Goal: Task Accomplishment & Management: Complete application form

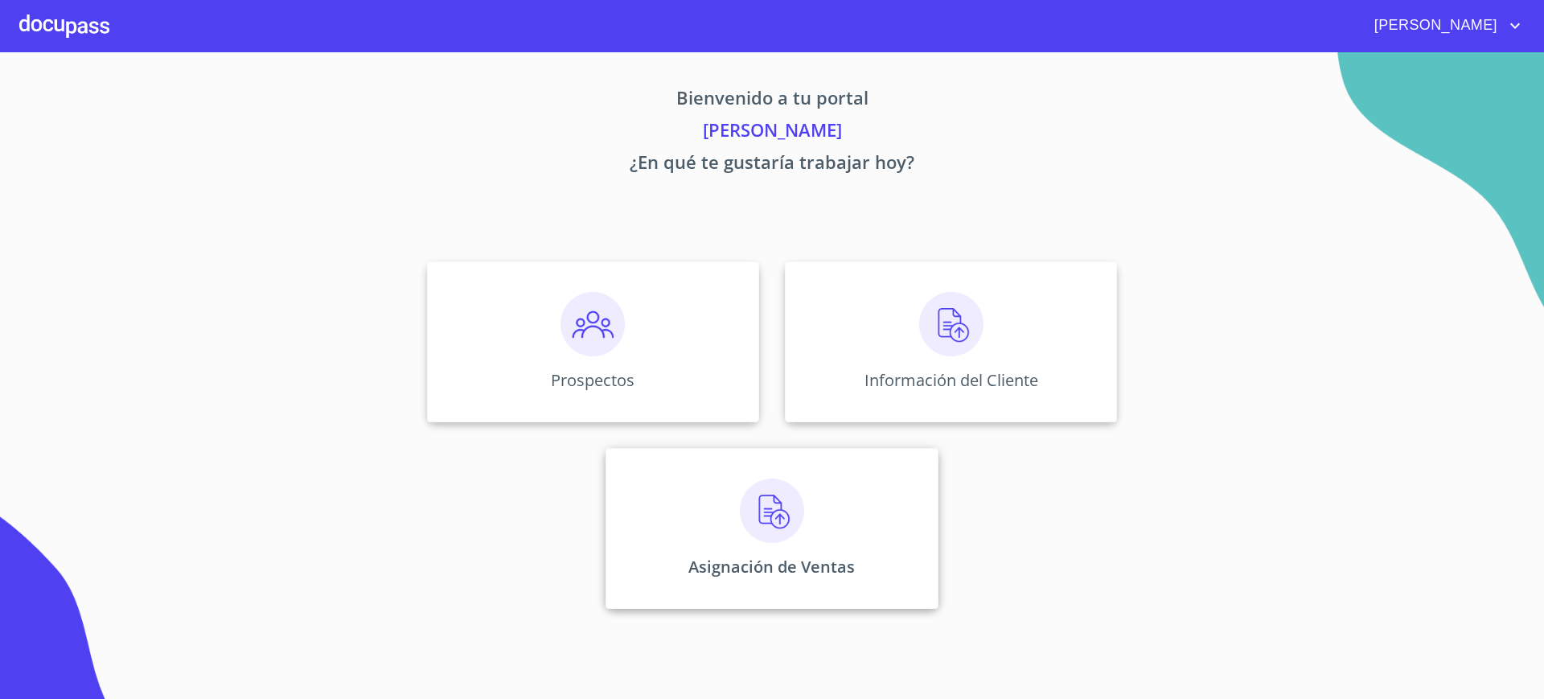
click at [779, 534] on img at bounding box center [772, 511] width 64 height 64
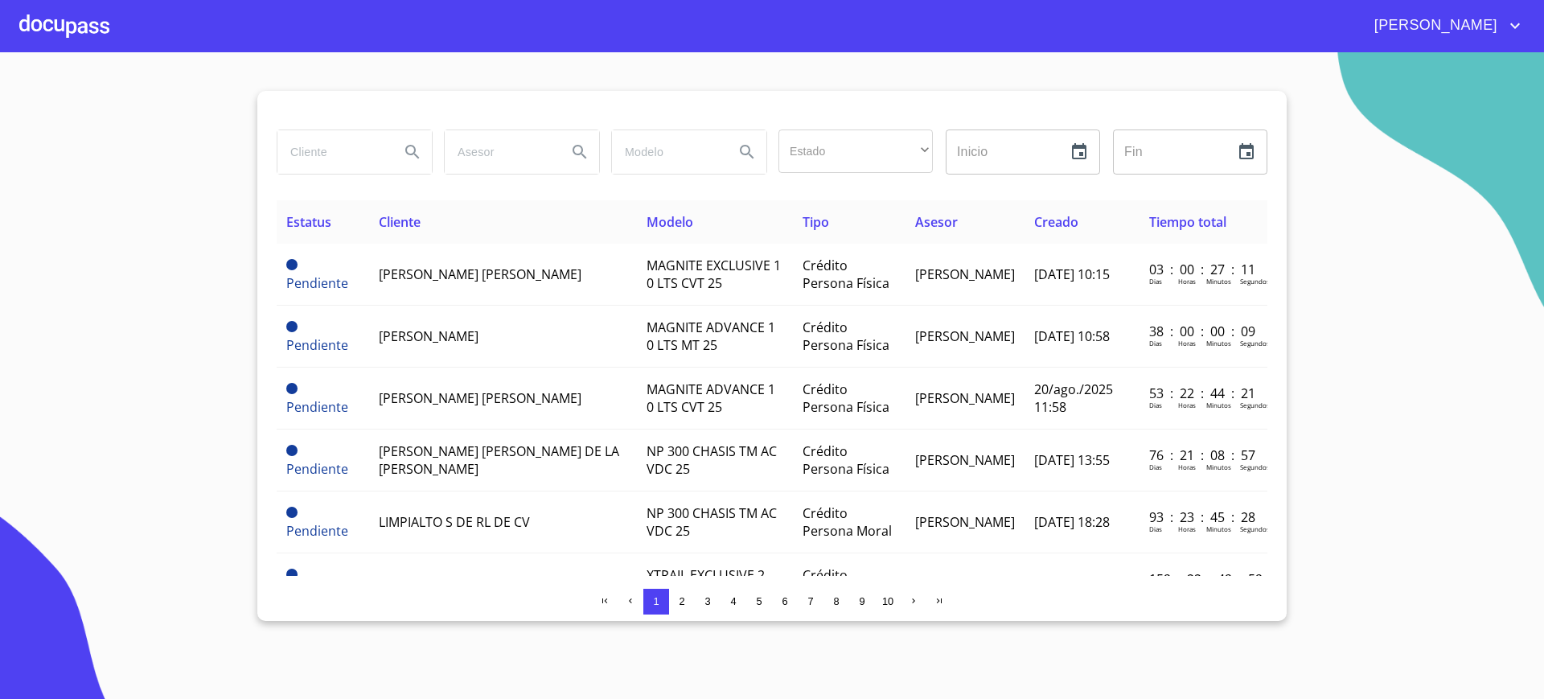
click at [90, 37] on div at bounding box center [64, 25] width 90 height 51
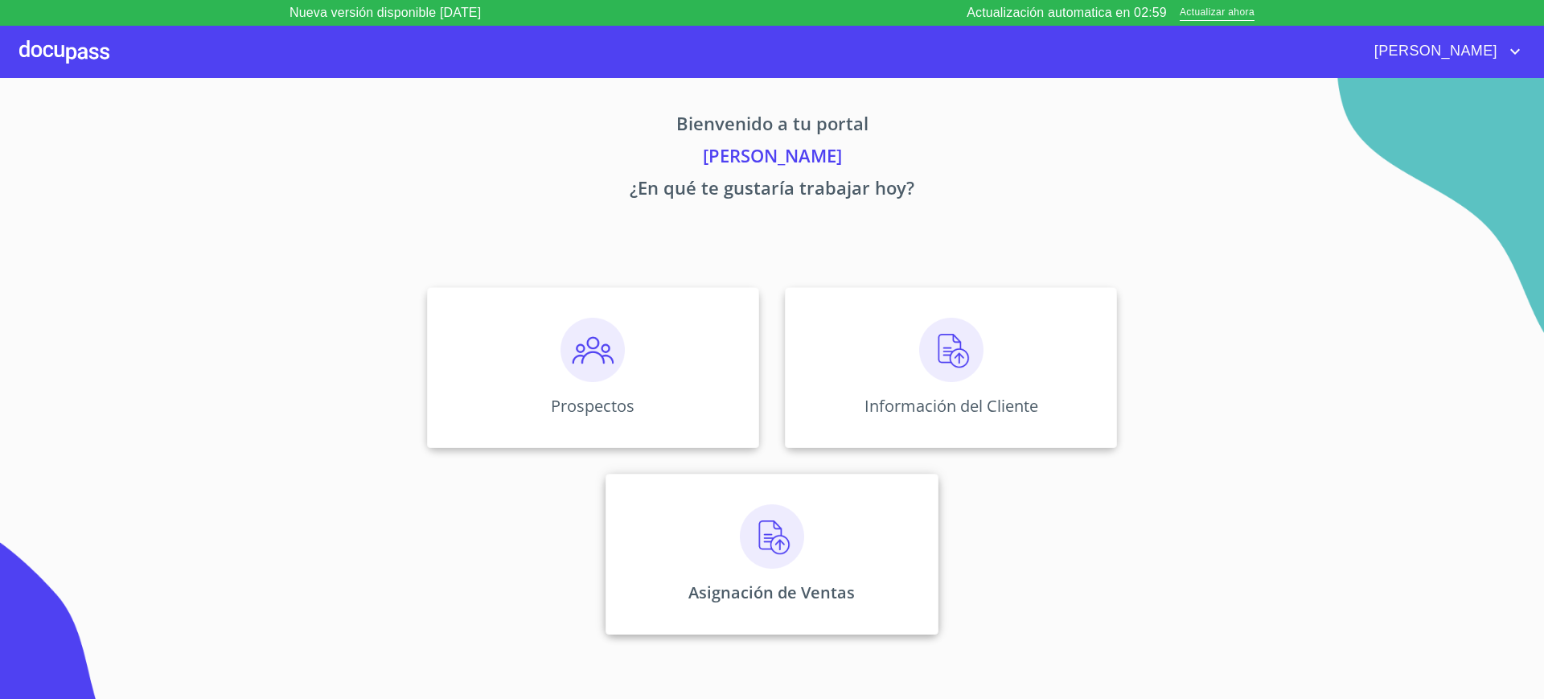
click at [616, 491] on div "Asignación de Ventas" at bounding box center [772, 554] width 332 height 161
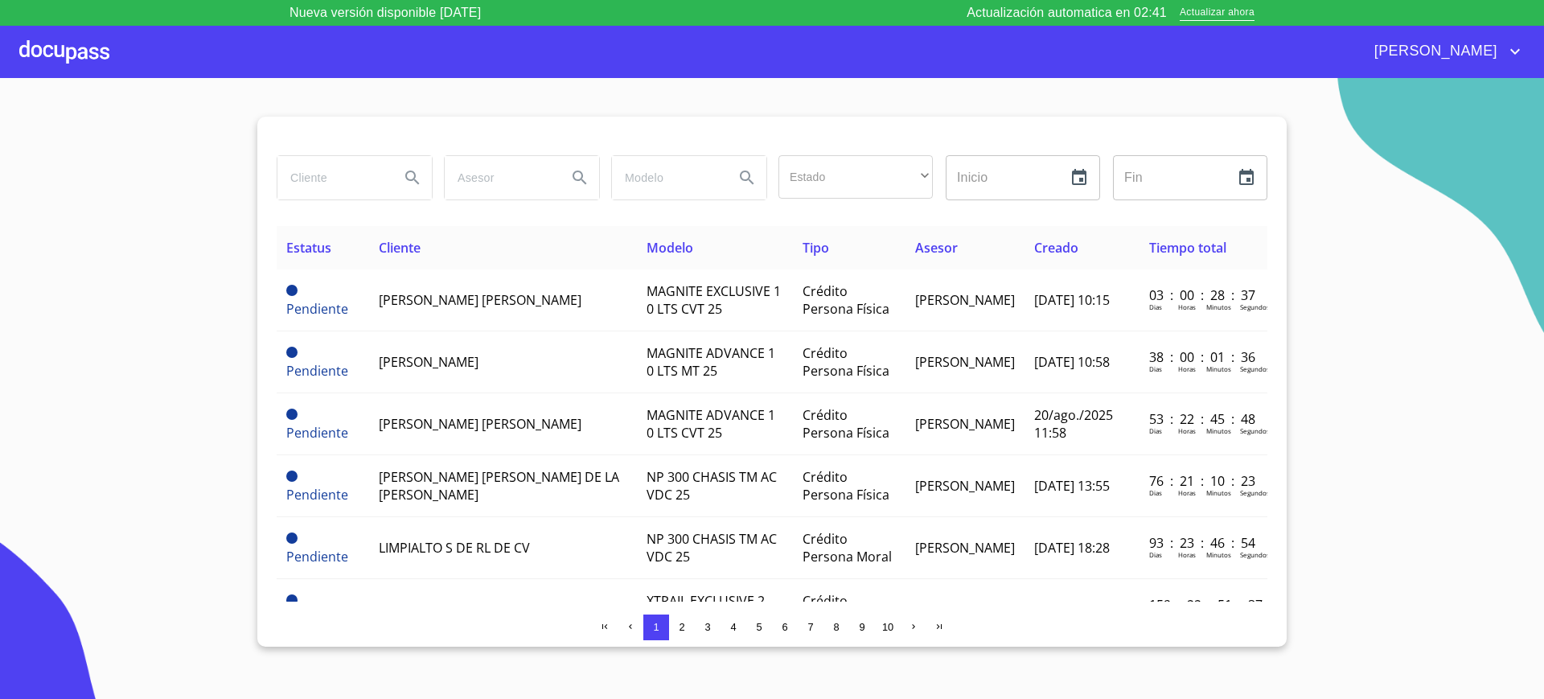
click at [321, 170] on input "search" at bounding box center [332, 177] width 109 height 43
click at [361, 177] on input "search" at bounding box center [332, 177] width 109 height 43
click at [377, 191] on input "search" at bounding box center [332, 177] width 109 height 43
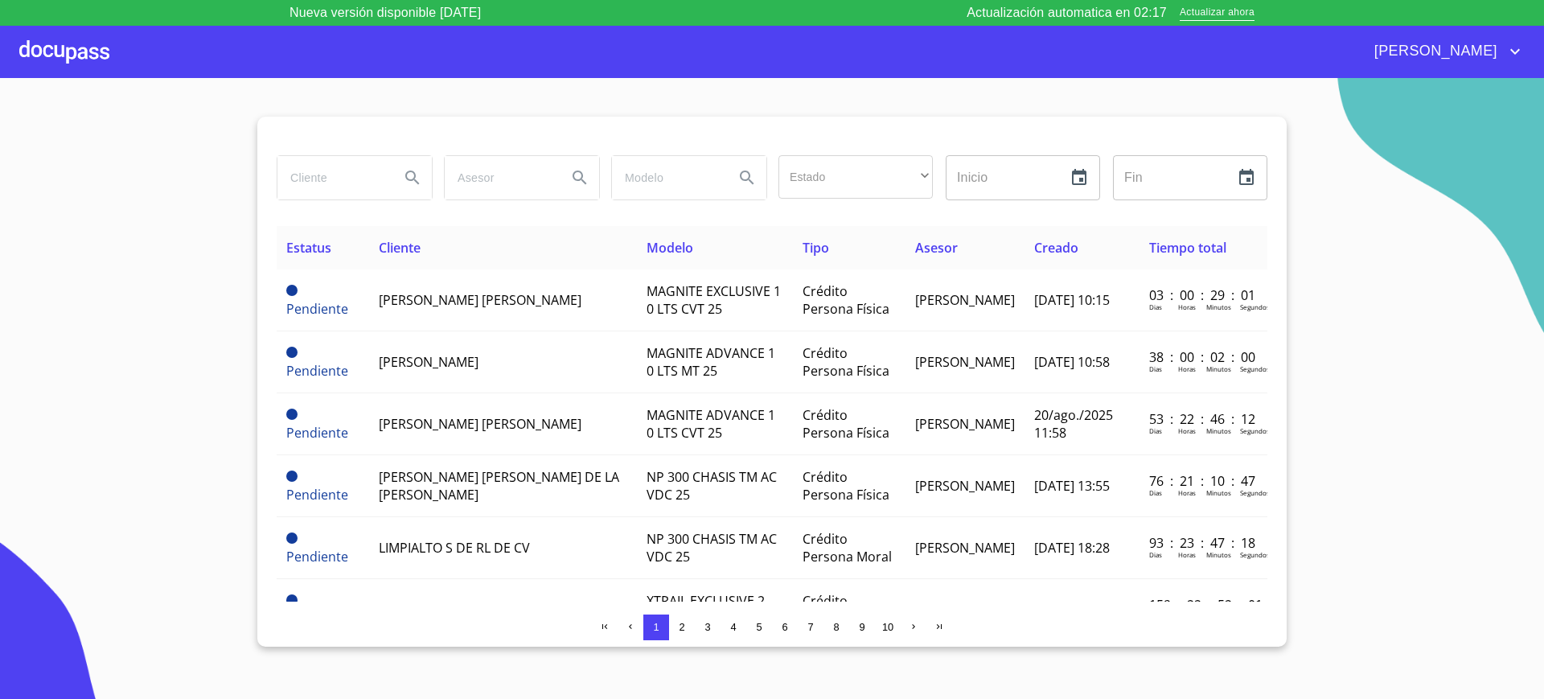
type input "m"
type input "L"
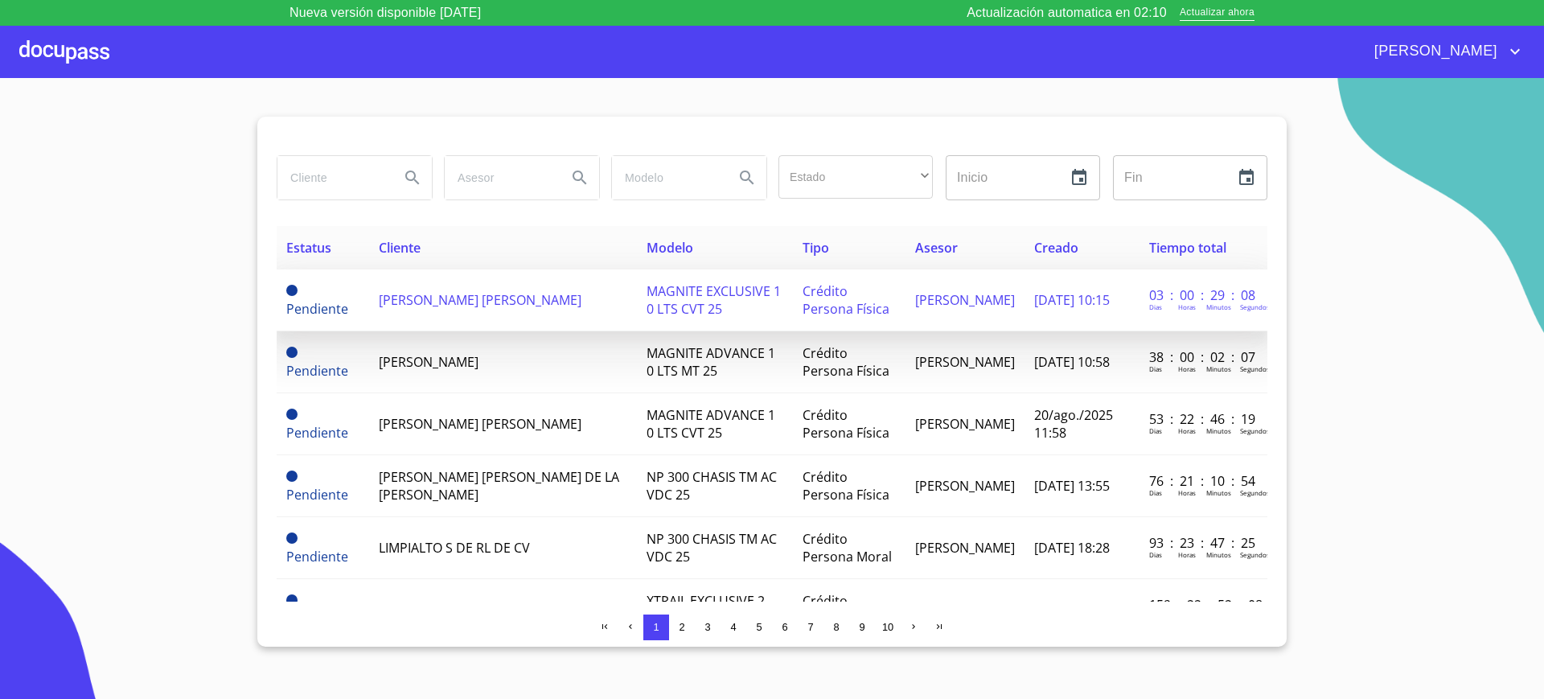
click at [443, 276] on td "[PERSON_NAME] [PERSON_NAME]" at bounding box center [503, 300] width 268 height 62
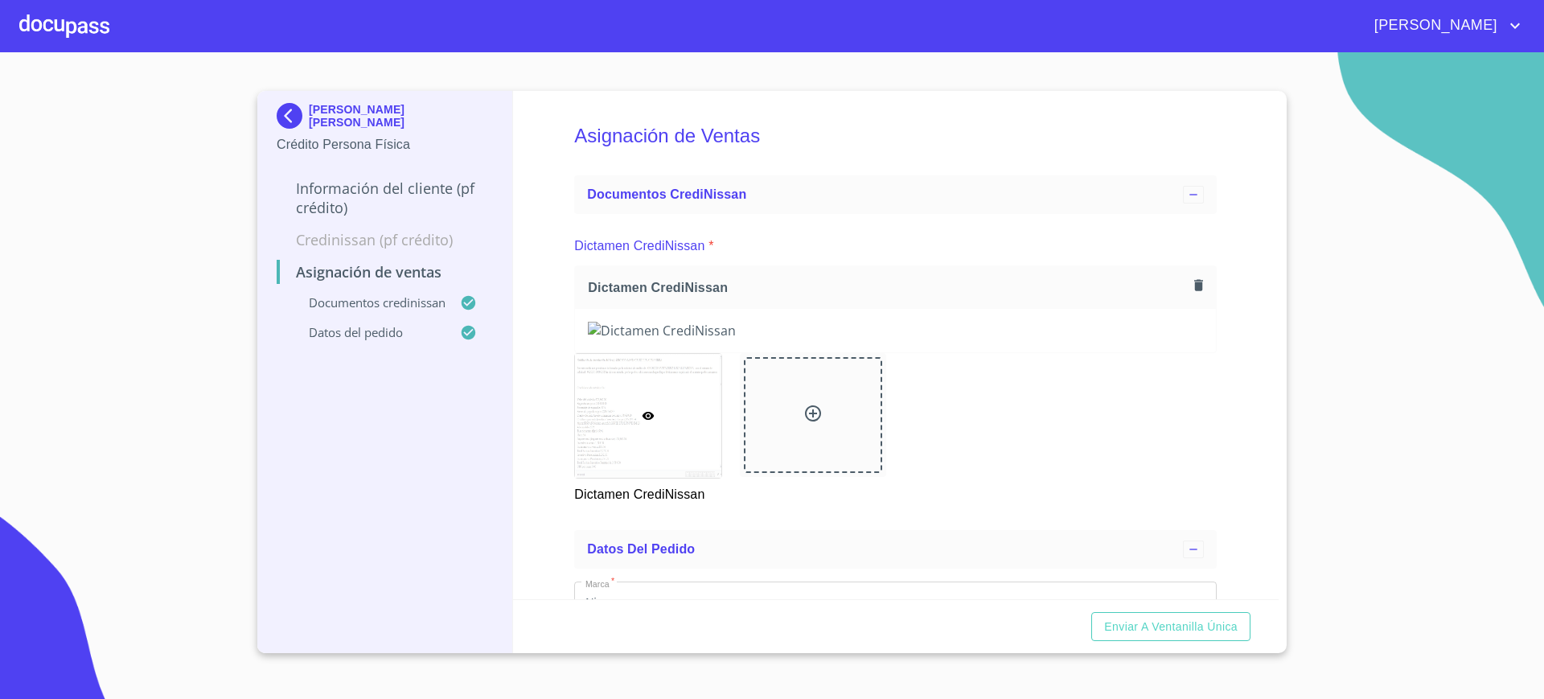
click at [1219, 421] on div "Asignación de Ventas Documentos CrediNissan Dictamen CrediNissan * Dictamen Cre…" at bounding box center [896, 345] width 767 height 508
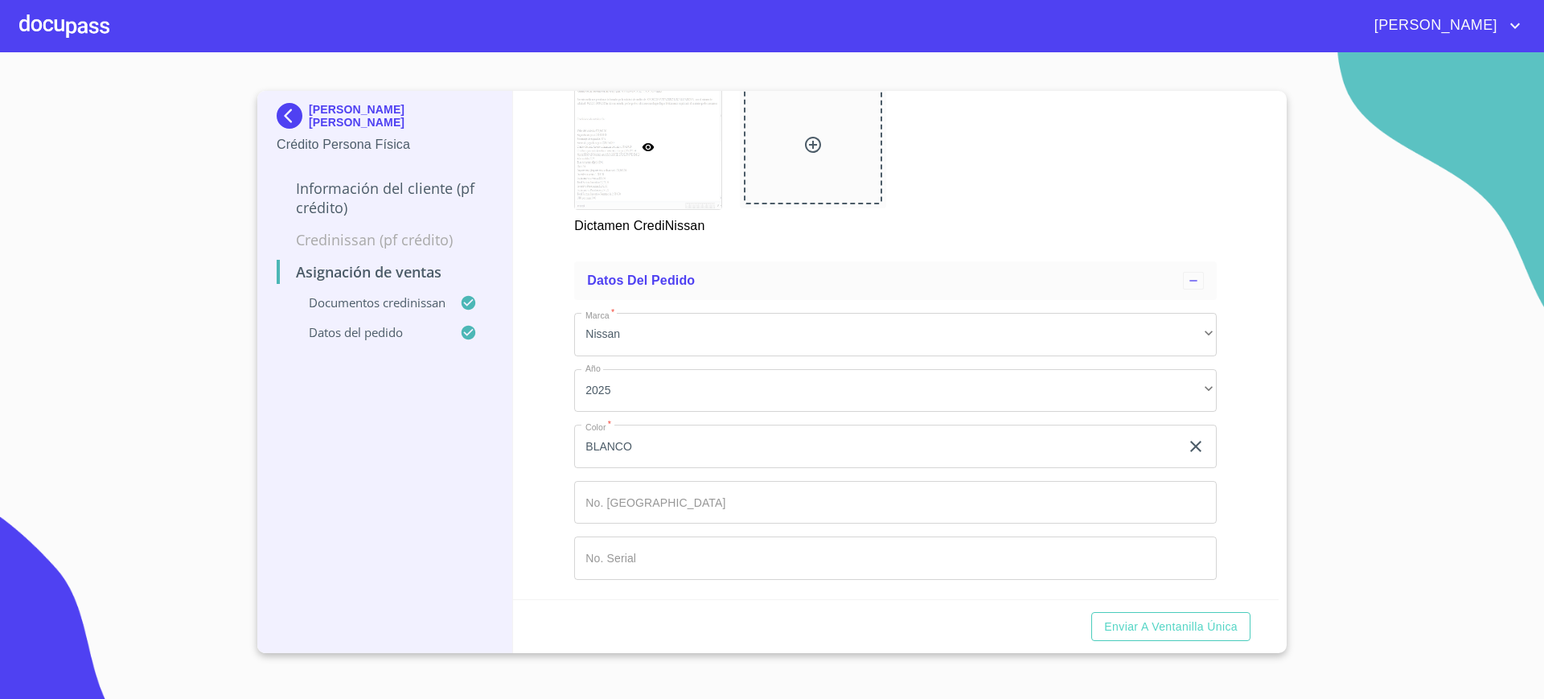
scroll to position [623, 0]
click at [789, 500] on input "Marca   *" at bounding box center [895, 502] width 643 height 43
type input "00"
click at [725, 567] on input "Marca   *" at bounding box center [895, 558] width 643 height 43
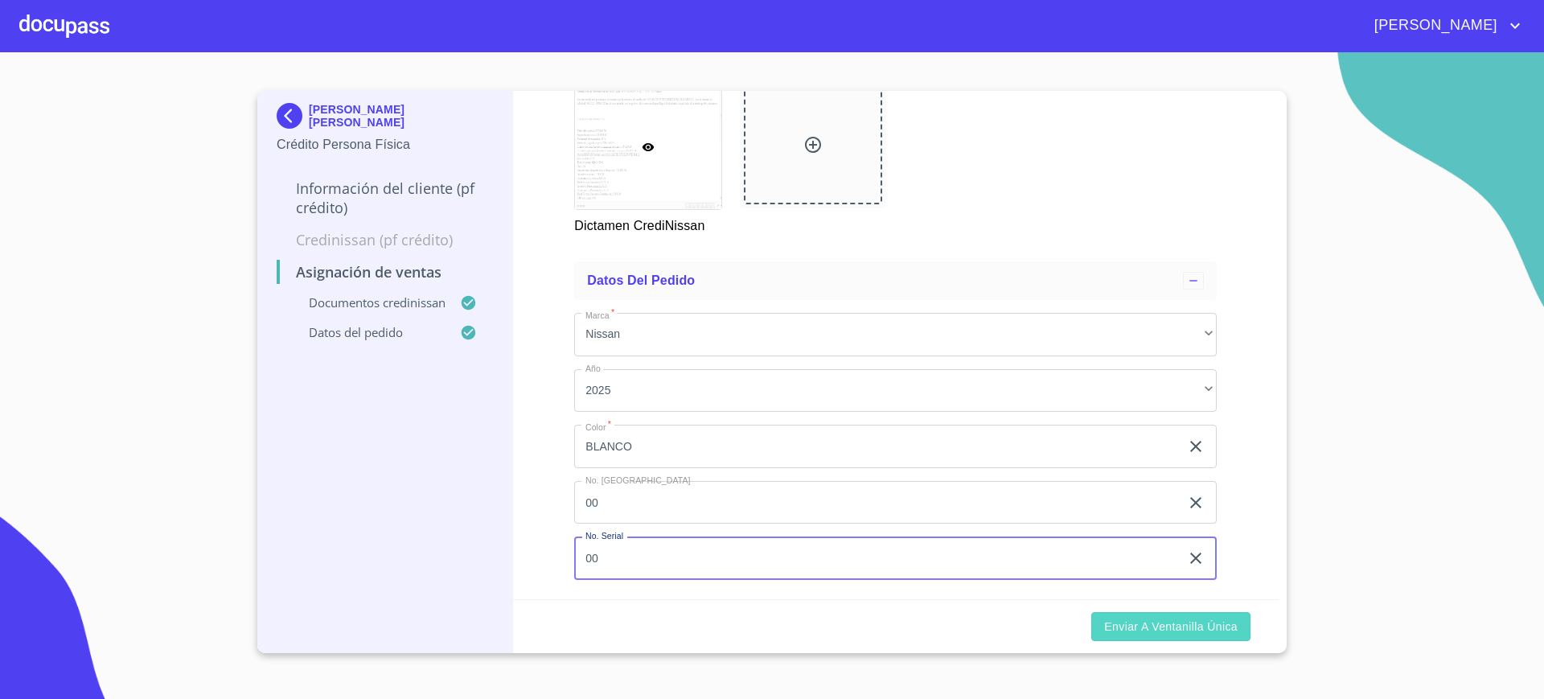
type input "00"
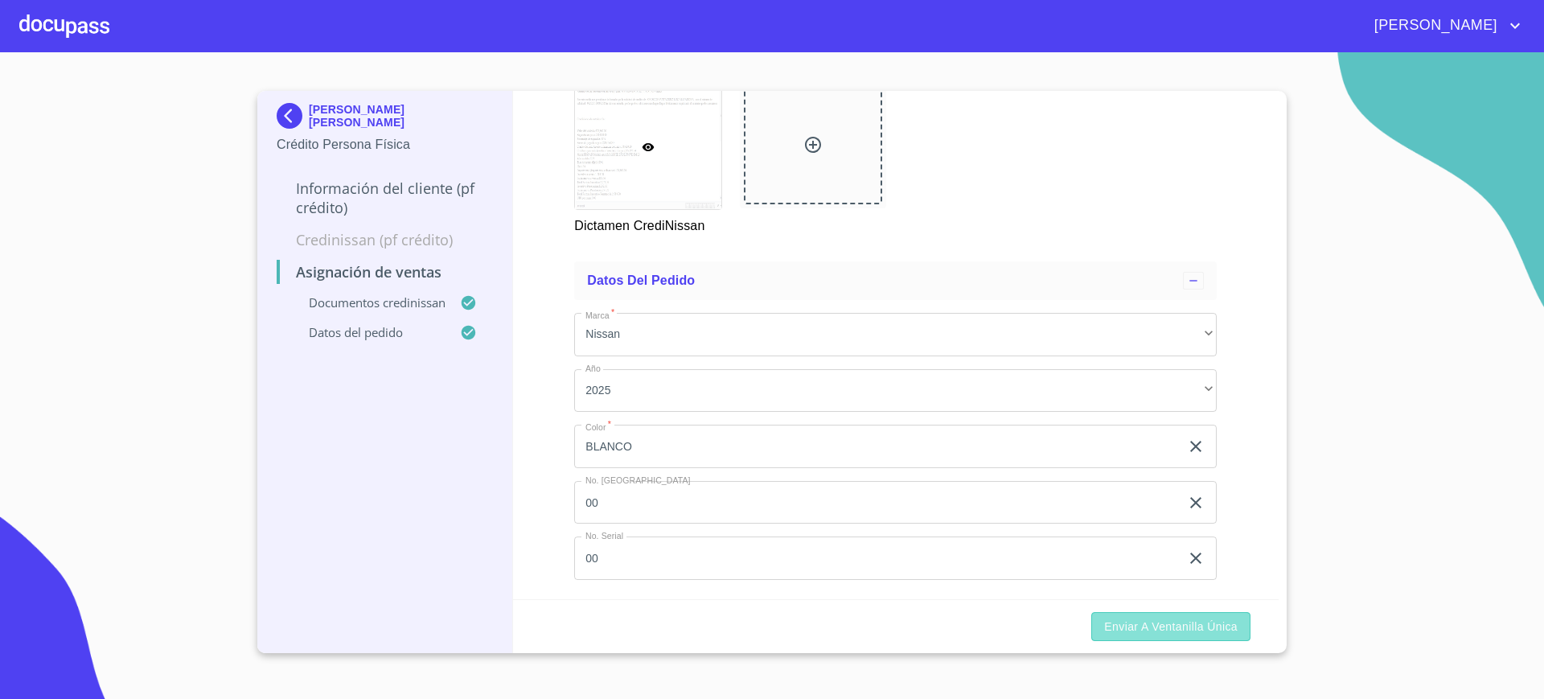
click at [1193, 635] on span "Enviar a Ventanilla única" at bounding box center [1171, 627] width 134 height 20
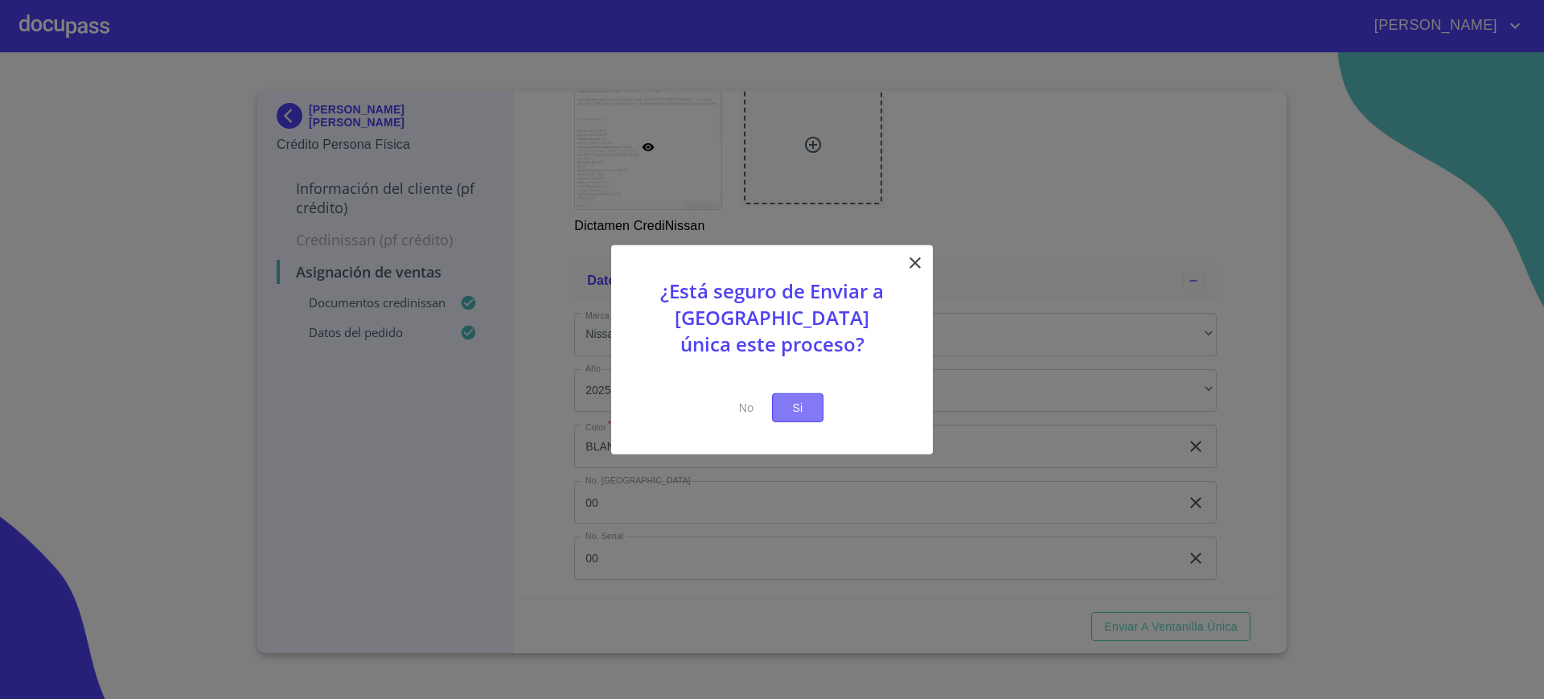
click at [804, 410] on span "Si" at bounding box center [798, 407] width 26 height 20
